Goal: Find specific page/section: Find specific page/section

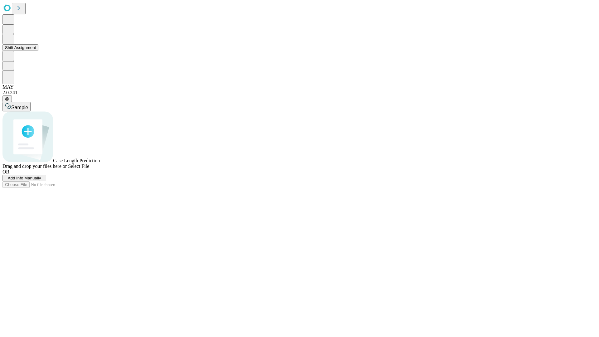
click at [38, 51] on button "Shift Assignment" at bounding box center [20, 47] width 36 height 7
